Goal: Task Accomplishment & Management: Complete application form

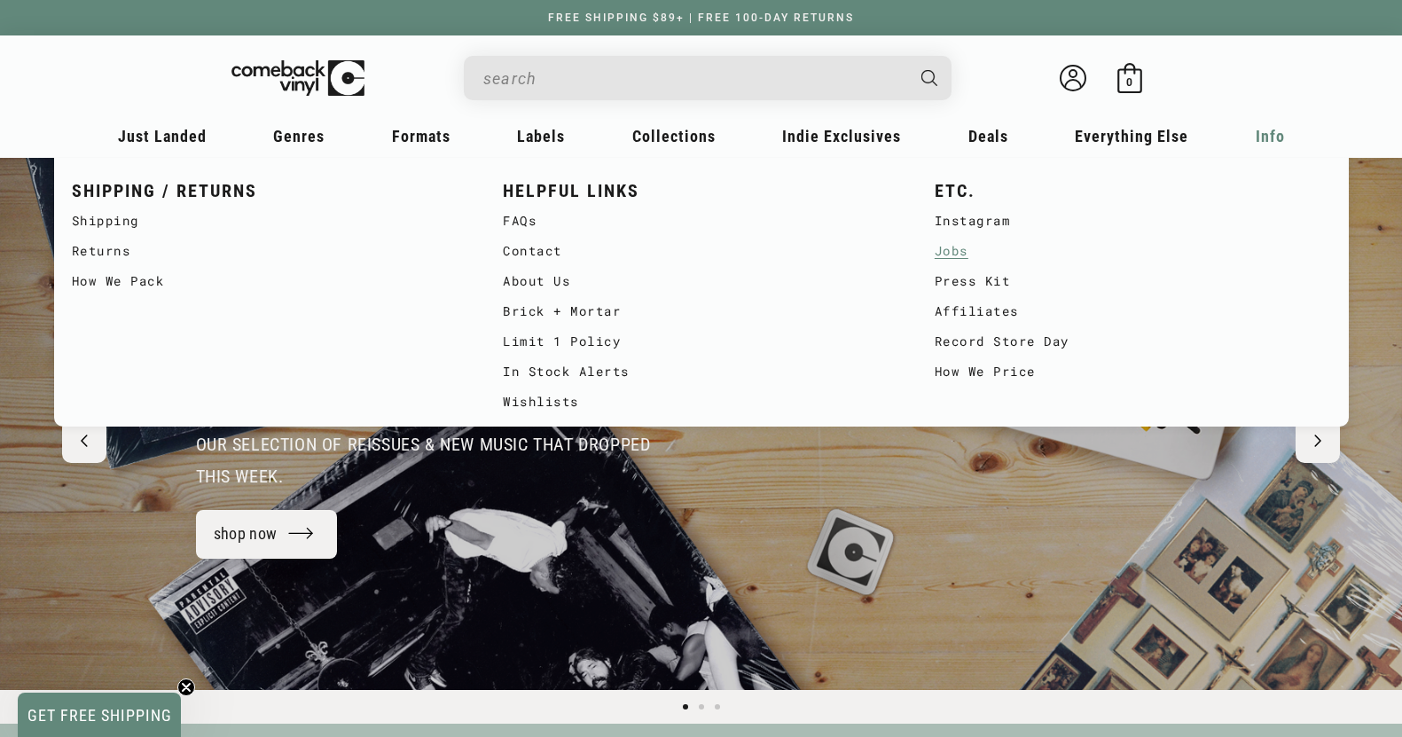
click at [954, 255] on link "Jobs" at bounding box center [1133, 251] width 396 height 30
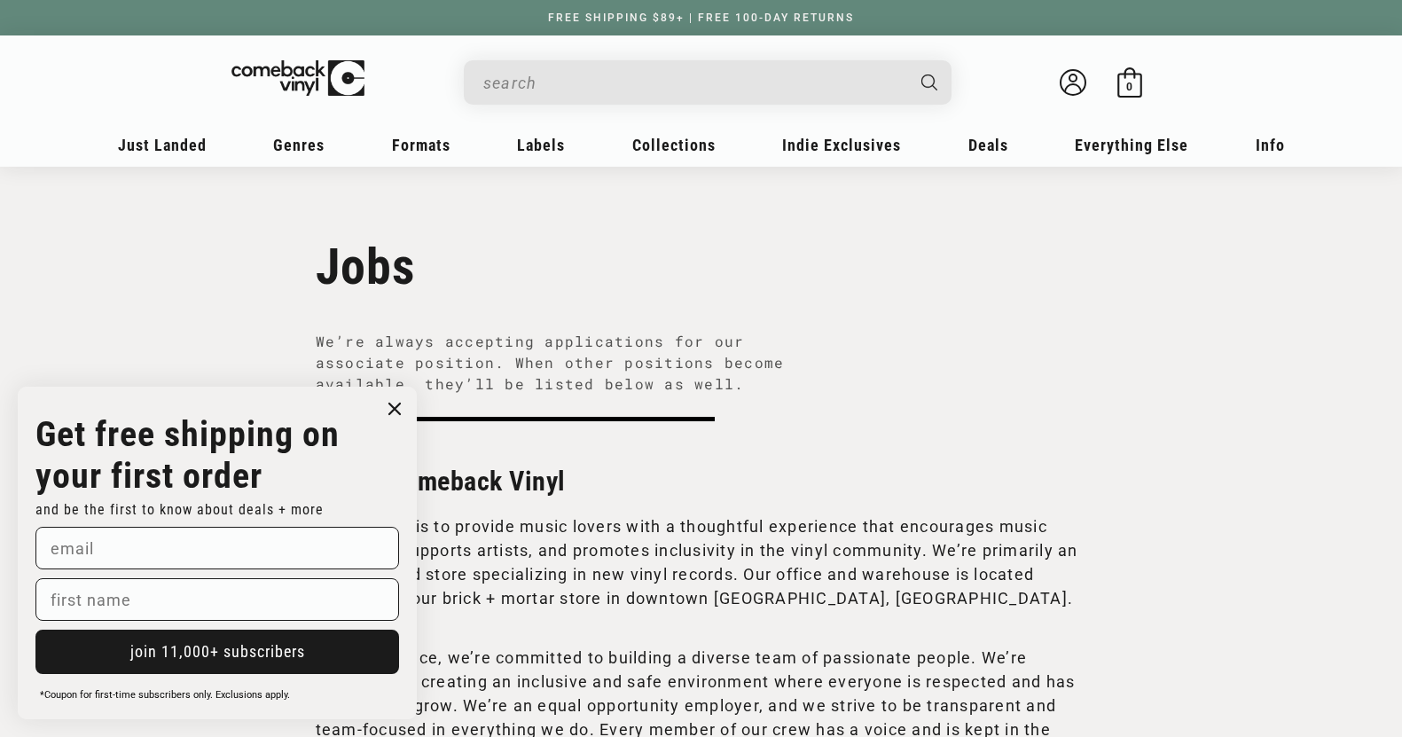
click at [391, 407] on circle "Close dialog" at bounding box center [395, 409] width 26 height 26
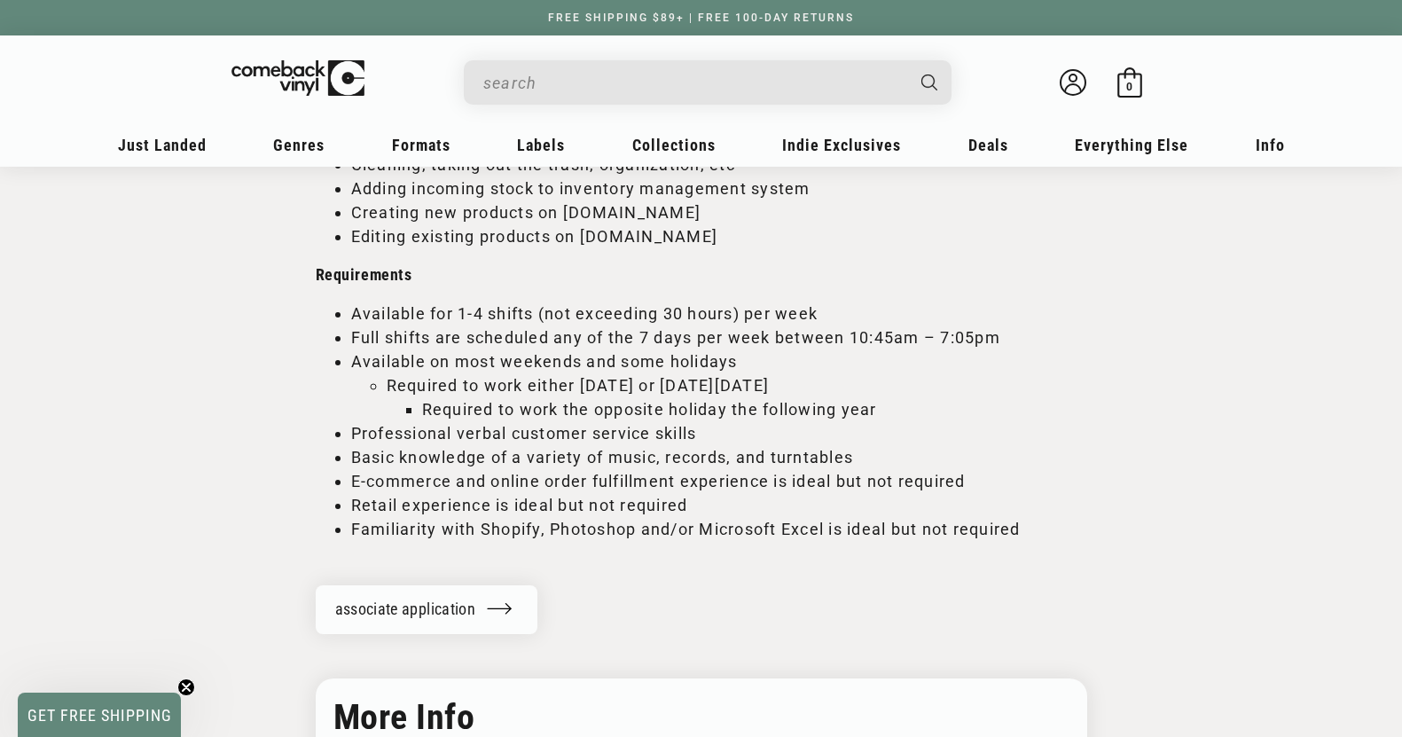
scroll to position [2373, 0]
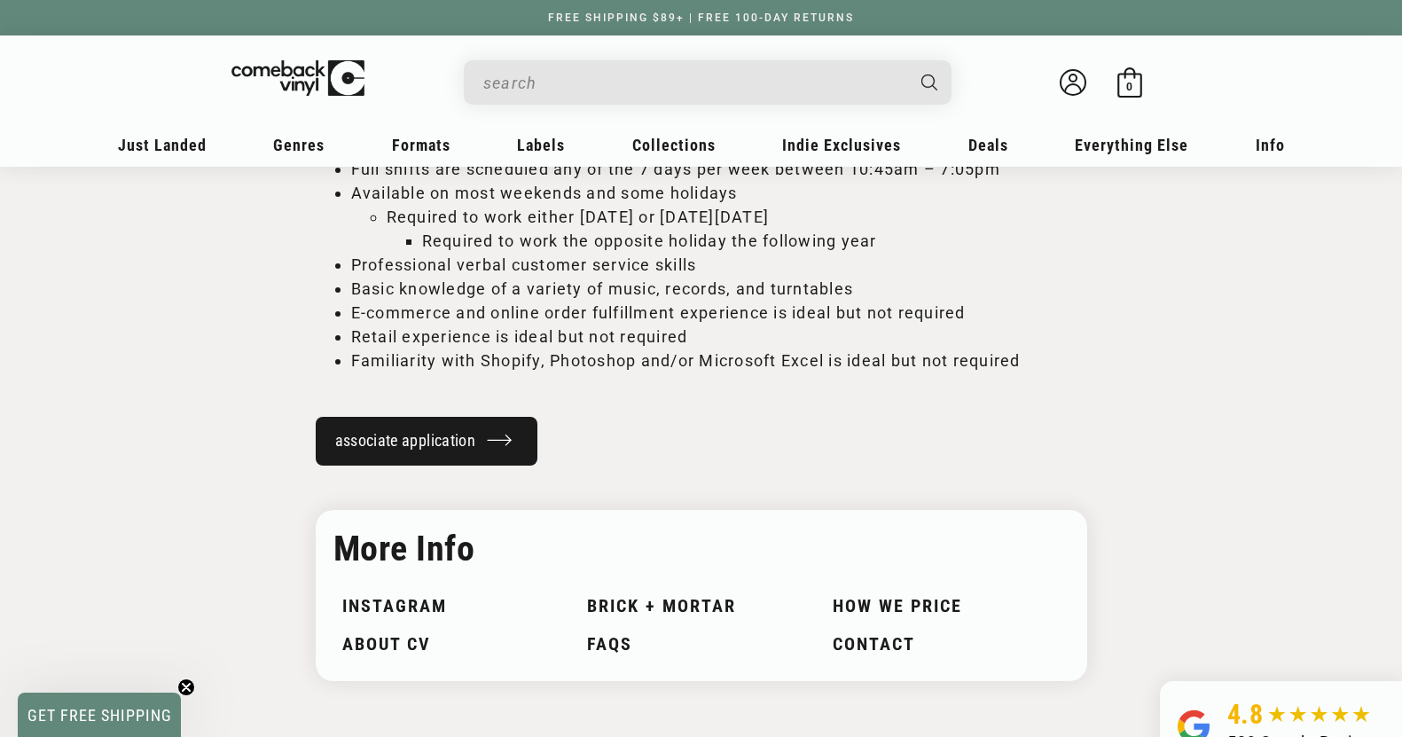
click at [438, 442] on link "associate application" at bounding box center [427, 441] width 223 height 49
